Goal: Information Seeking & Learning: Learn about a topic

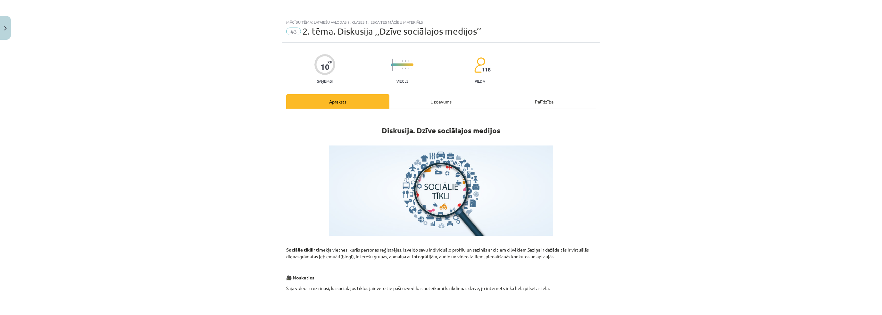
scroll to position [342, 0]
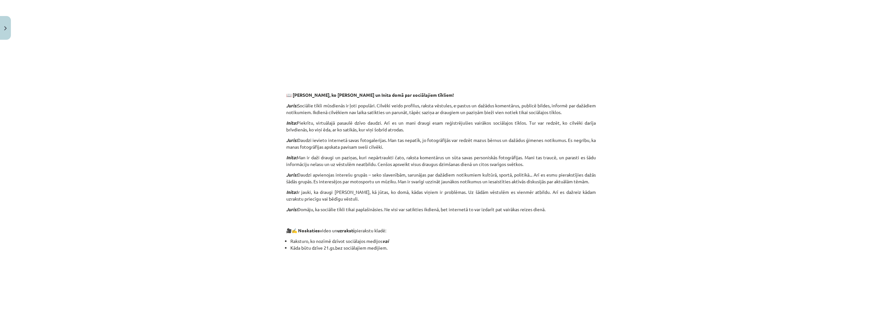
click at [108, 166] on div "Mācību tēma: Latviešu valodas 9. klases 1. ieskaites mācību materiāls #3 2. tēm…" at bounding box center [441, 157] width 882 height 315
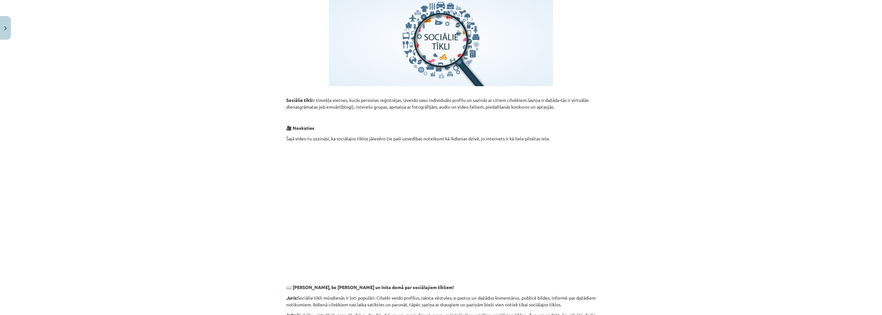
scroll to position [0, 0]
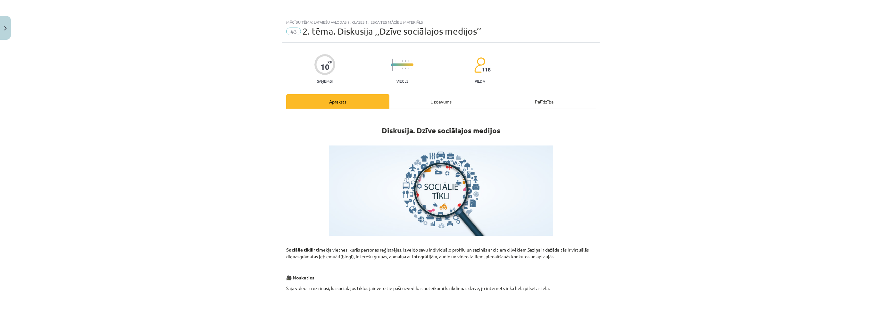
click at [409, 97] on div "Uzdevums" at bounding box center [440, 101] width 103 height 14
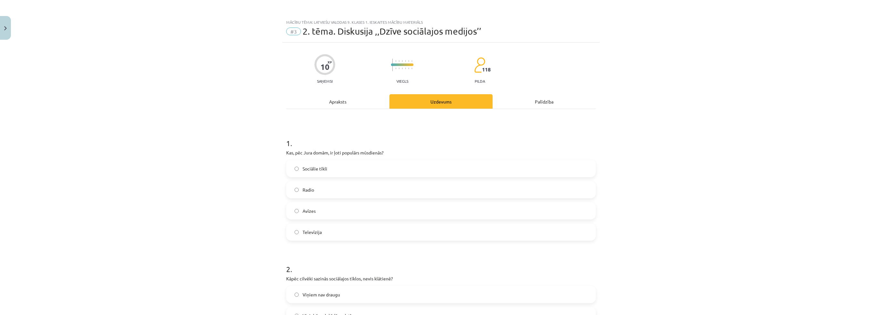
scroll to position [16, 0]
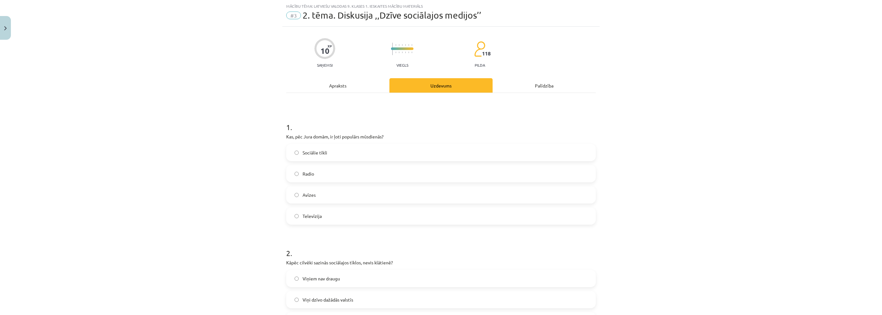
click at [330, 147] on label "Sociālie tīkli" at bounding box center [441, 153] width 308 height 16
click at [199, 214] on div "Mācību tēma: Latviešu valodas 9. klases 1. ieskaites mācību materiāls #3 2. tēm…" at bounding box center [441, 157] width 882 height 315
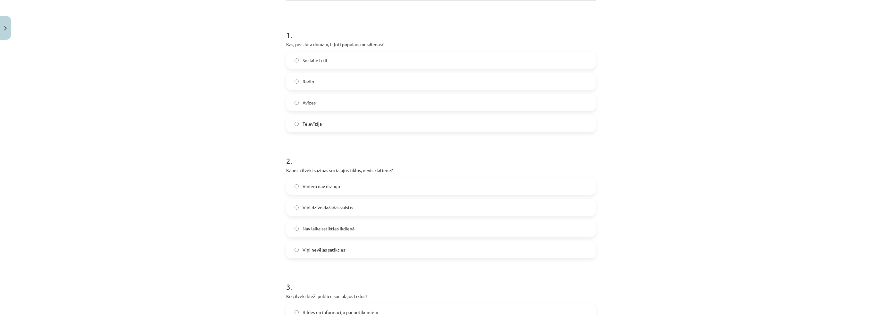
scroll to position [112, 0]
click at [320, 241] on label "Viņi nevēlas satikties" at bounding box center [441, 246] width 308 height 16
click at [245, 227] on div "Mācību tēma: Latviešu valodas 9. klases 1. ieskaites mācību materiāls #3 2. tēm…" at bounding box center [441, 157] width 882 height 315
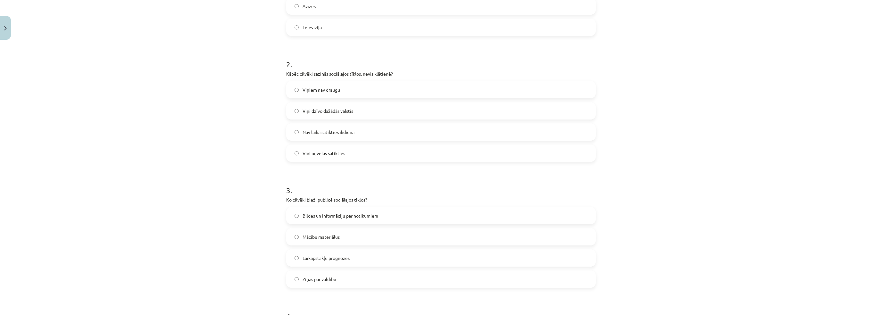
scroll to position [208, 0]
click at [305, 215] on label "Bildes un informāciju par notikumiem" at bounding box center [441, 212] width 308 height 16
click at [185, 218] on div "Mācību tēma: Latviešu valodas 9. klases 1. ieskaites mācību materiāls #3 2. tēm…" at bounding box center [441, 157] width 882 height 315
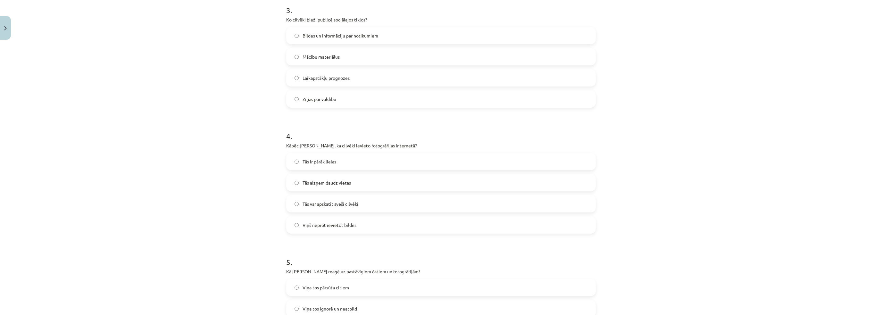
scroll to position [401, 0]
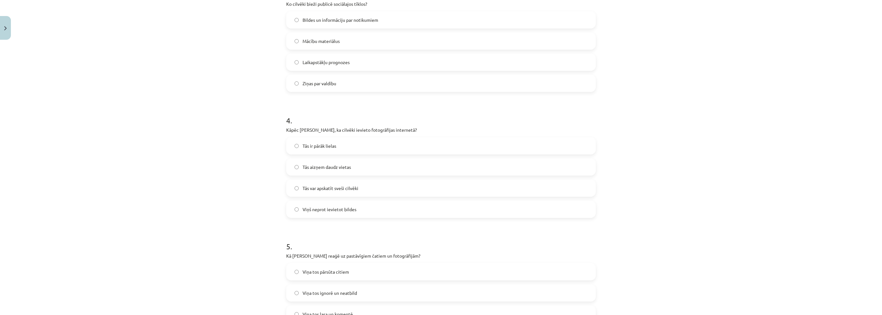
drag, startPoint x: 311, startPoint y: 188, endPoint x: 303, endPoint y: 190, distance: 8.6
click at [311, 189] on span "Tās var apskatīt sveši cilvēki" at bounding box center [331, 188] width 56 height 7
click at [246, 194] on div "Mācību tēma: Latviešu valodas 9. klases 1. ieskaites mācību materiāls #3 2. tēm…" at bounding box center [441, 157] width 882 height 315
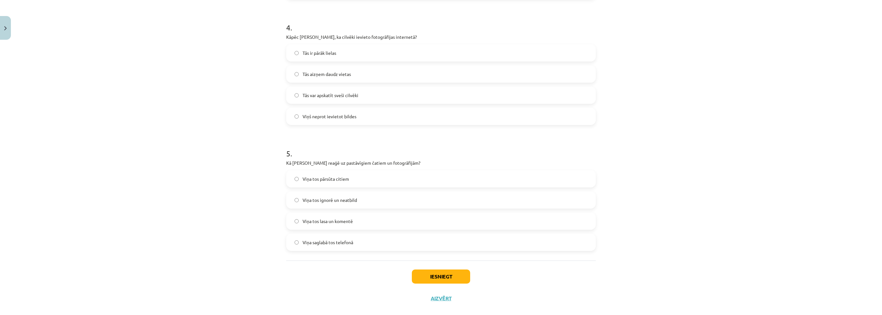
scroll to position [497, 0]
click at [330, 173] on span "Viņa tos pārsūta citiem" at bounding box center [326, 175] width 46 height 7
click at [232, 205] on div "Mācību tēma: Latviešu valodas 9. klases 1. ieskaites mācību materiāls #3 2. tēm…" at bounding box center [441, 157] width 882 height 315
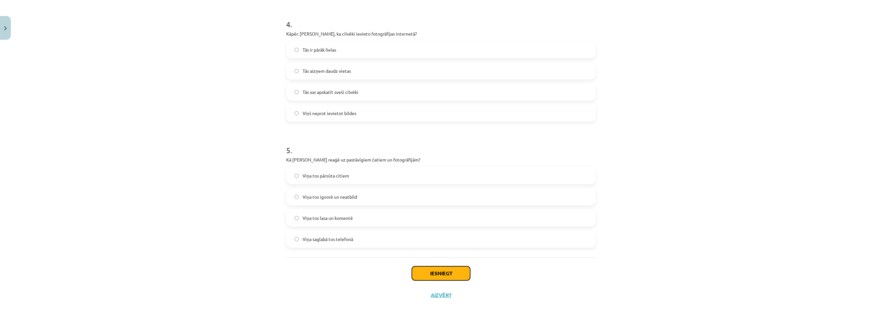
click at [453, 272] on button "Iesniegt" at bounding box center [441, 273] width 58 height 14
click at [318, 223] on label "Viņa tos lasa un komentē" at bounding box center [441, 218] width 308 height 16
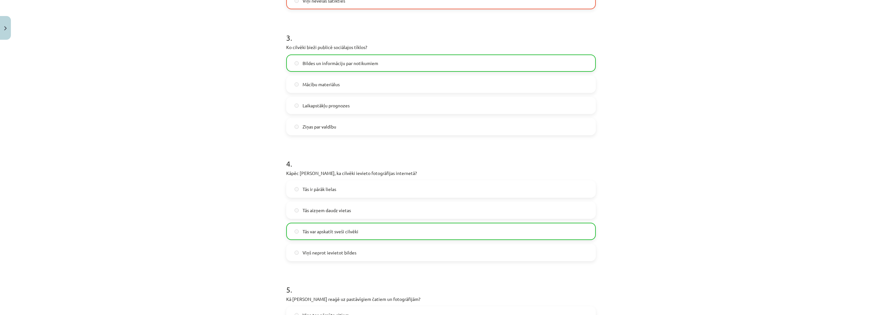
scroll to position [524, 0]
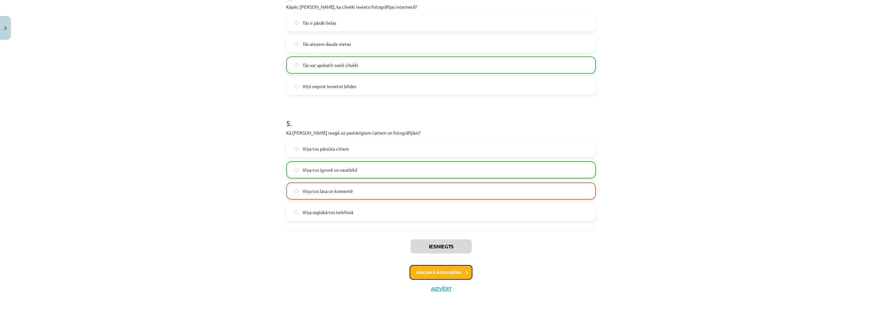
click at [432, 277] on button "Nākamā nodarbība" at bounding box center [441, 272] width 63 height 15
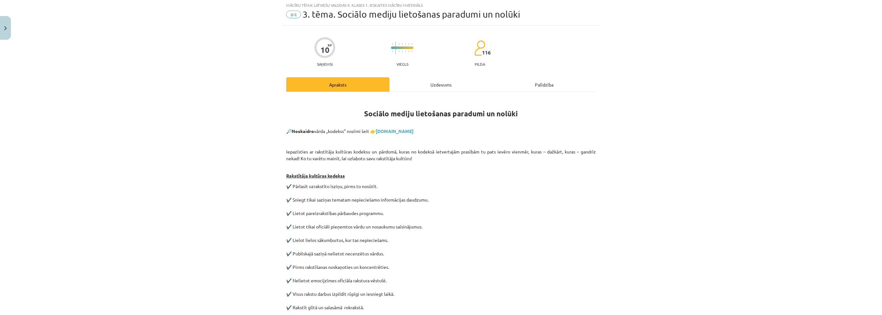
scroll to position [16, 0]
click at [422, 89] on div "Uzdevums" at bounding box center [440, 85] width 103 height 14
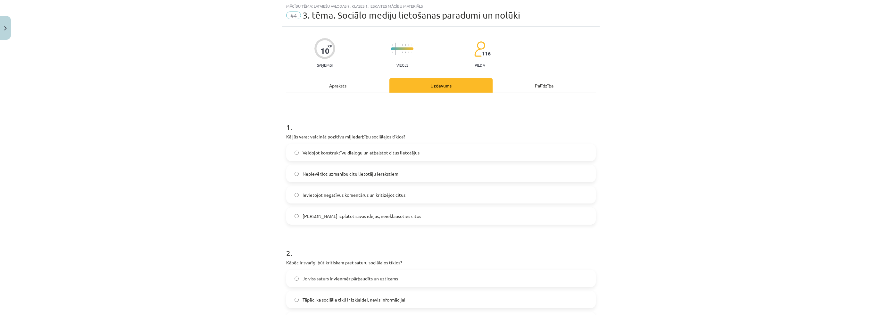
click at [334, 153] on span "Veidojot konstruktīvu dialogu un atbalstot citus lietotājus" at bounding box center [361, 152] width 117 height 7
click at [159, 193] on div "Mācību tēma: Latviešu valodas 9. klases 1. ieskaites mācību materiāls #4 3. tēm…" at bounding box center [441, 157] width 882 height 315
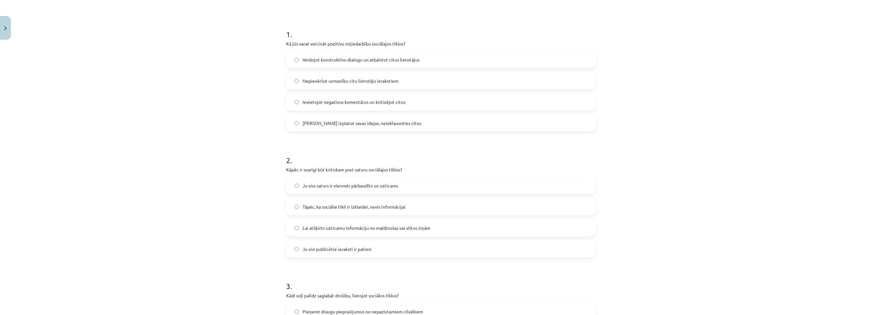
scroll to position [112, 0]
click at [303, 223] on span "Lai atšķirtu uzticamu informāciju no maldinošas vai viltus ziņām" at bounding box center [367, 224] width 128 height 7
click at [254, 236] on div "Mācību tēma: Latviešu valodas 9. klases 1. ieskaites mācību materiāls #4 3. tēm…" at bounding box center [441, 157] width 882 height 315
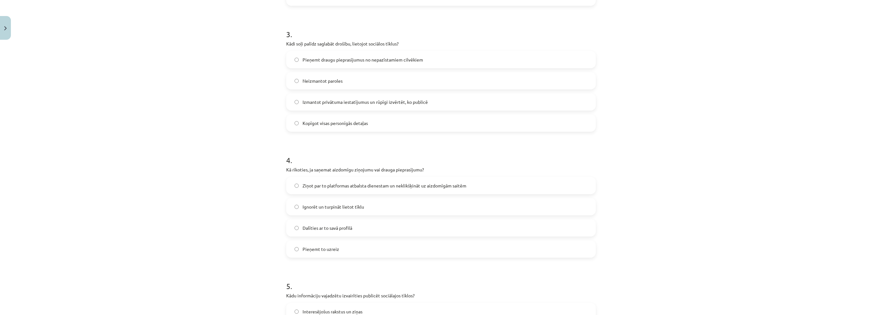
scroll to position [369, 0]
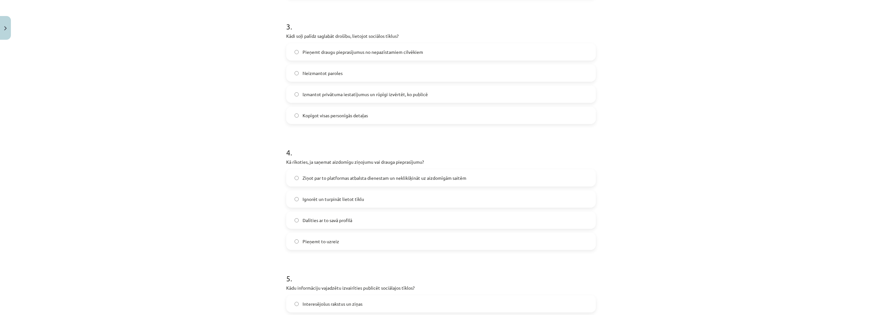
drag, startPoint x: 205, startPoint y: 129, endPoint x: 206, endPoint y: 125, distance: 4.1
click at [205, 129] on div "Mācību tēma: Latviešu valodas 9. klases 1. ieskaites mācību materiāls #4 3. tēm…" at bounding box center [441, 157] width 882 height 315
